Goal: Transaction & Acquisition: Purchase product/service

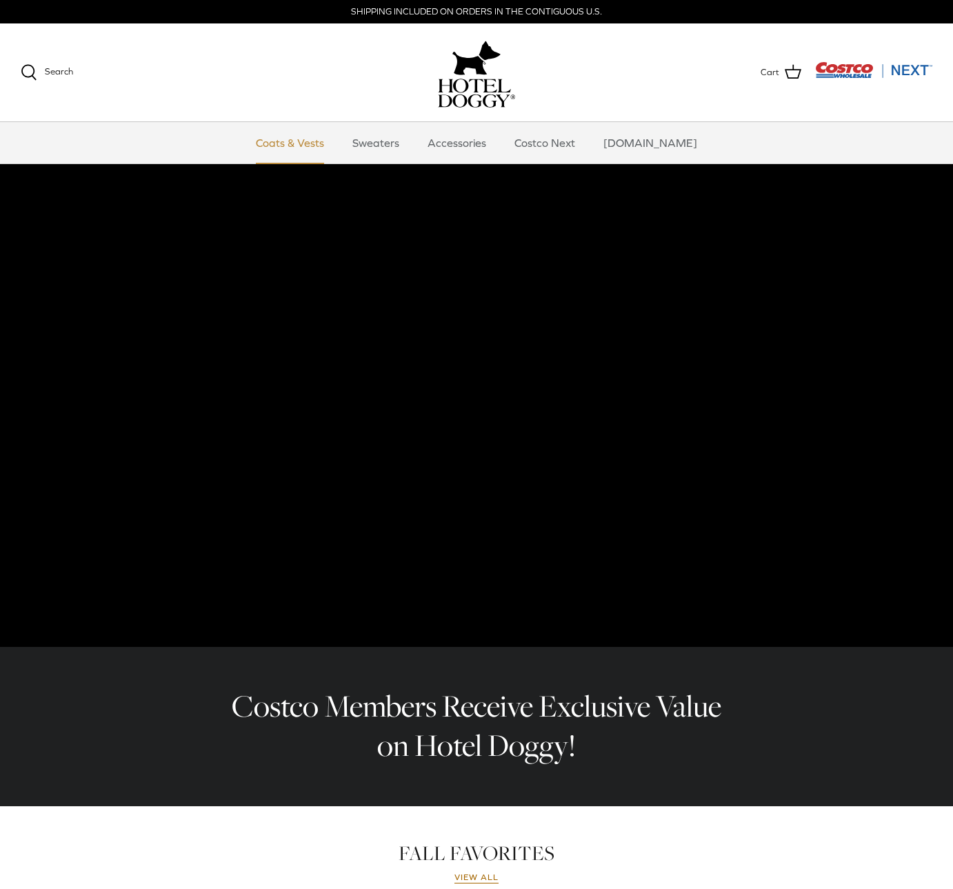
click at [328, 145] on link "Coats & Vests" at bounding box center [289, 142] width 93 height 41
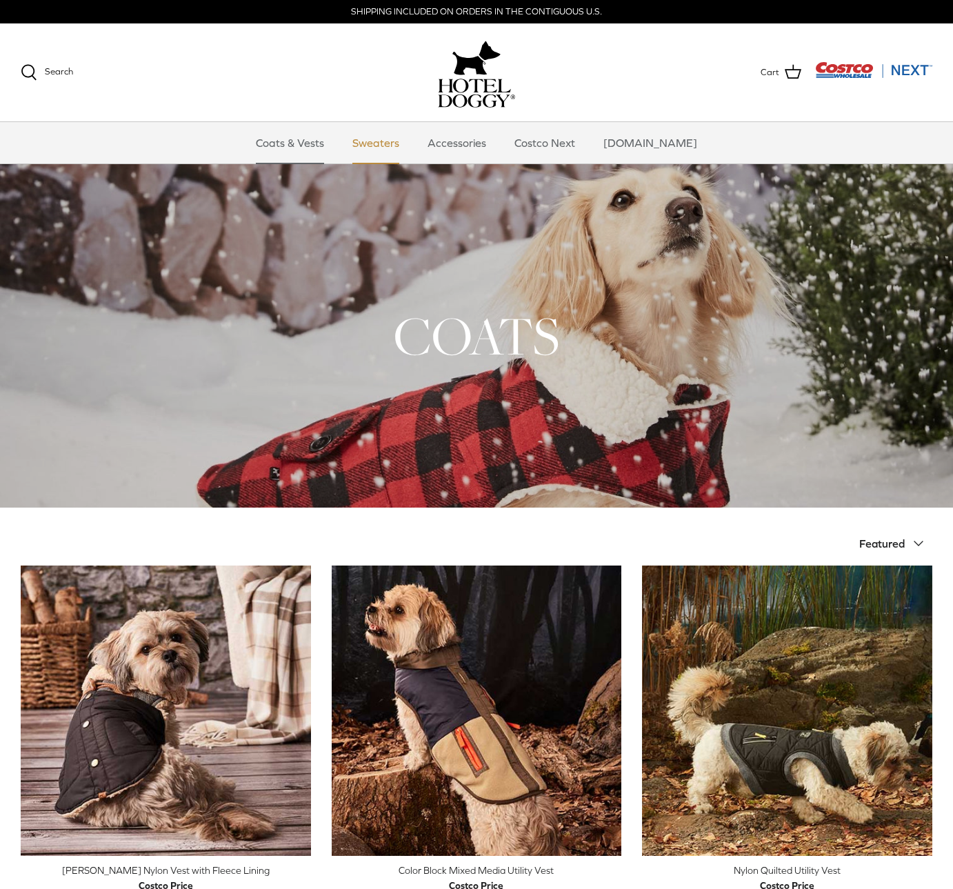
click at [395, 140] on link "Sweaters" at bounding box center [376, 142] width 72 height 41
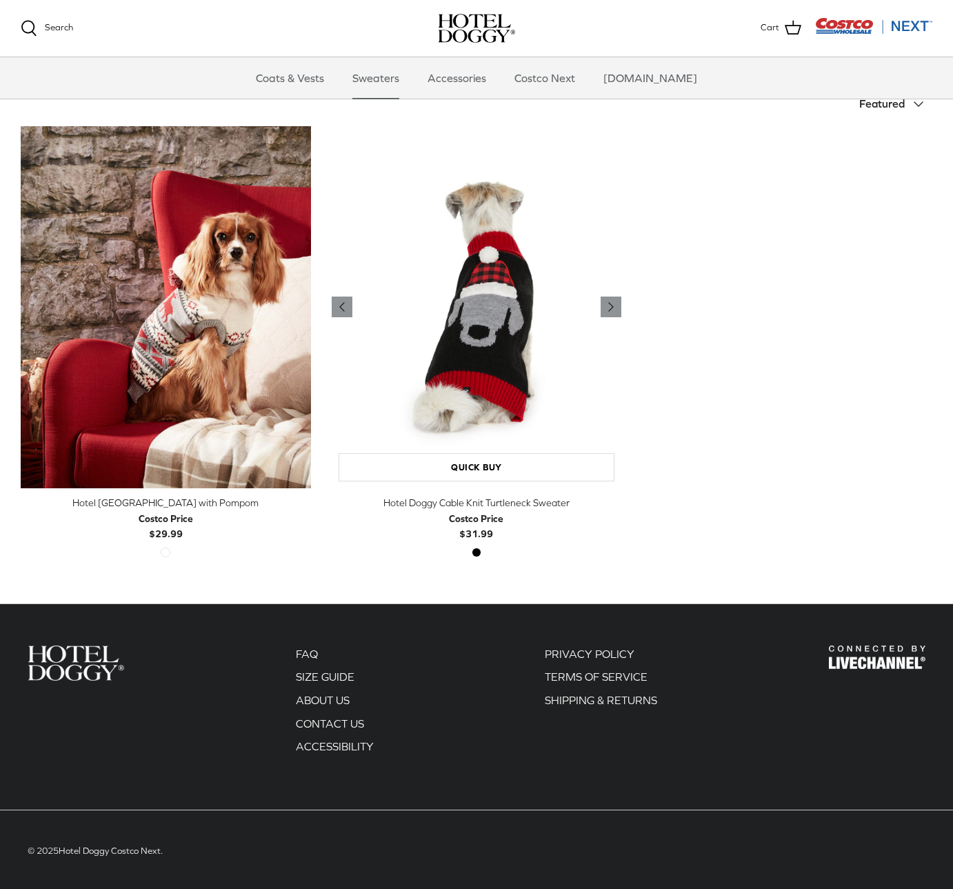
scroll to position [299, 0]
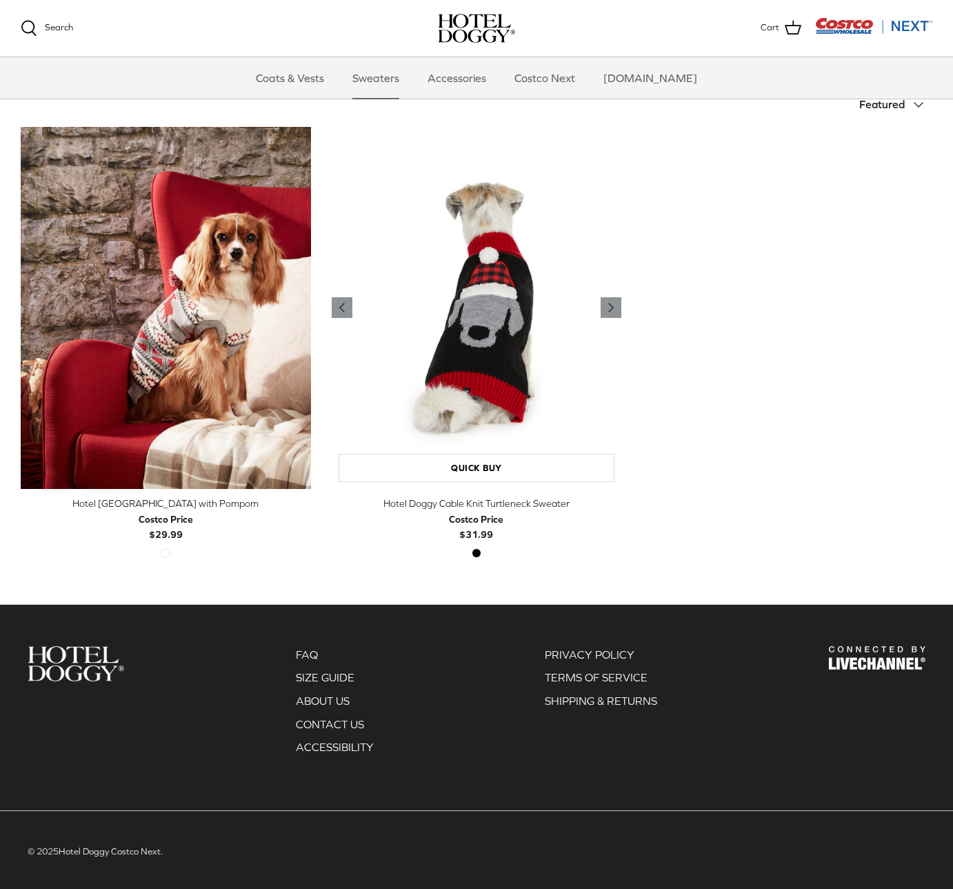
click at [599, 305] on img "Hotel Doggy Cable Knit Turtleneck Sweater" at bounding box center [477, 308] width 290 height 363
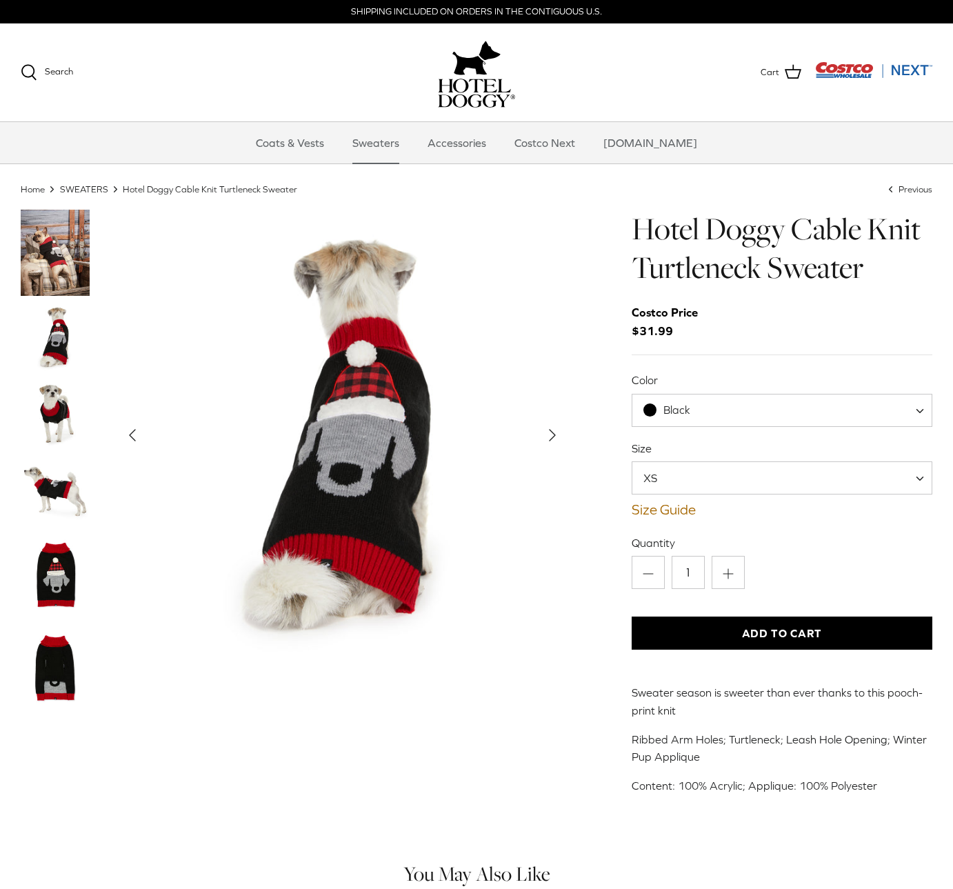
click at [59, 267] on img "Thumbnail Link" at bounding box center [55, 253] width 69 height 86
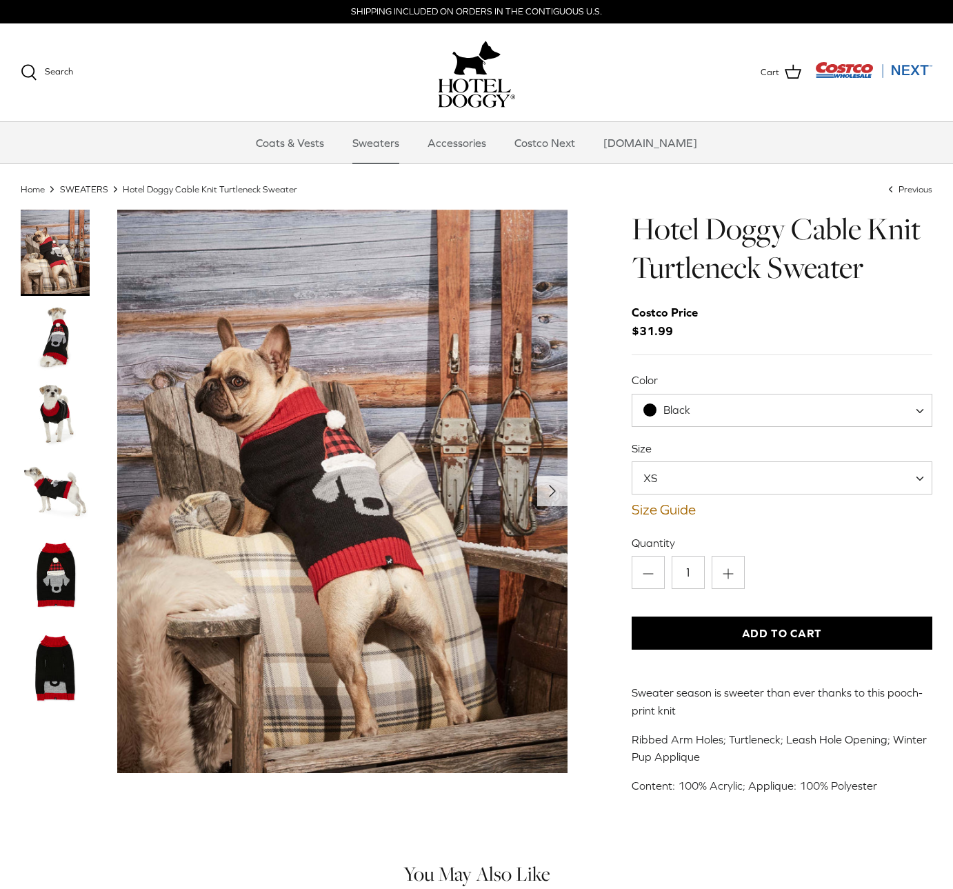
click at [338, 468] on img "Show Gallery" at bounding box center [342, 492] width 451 height 564
